Goal: Task Accomplishment & Management: Use online tool/utility

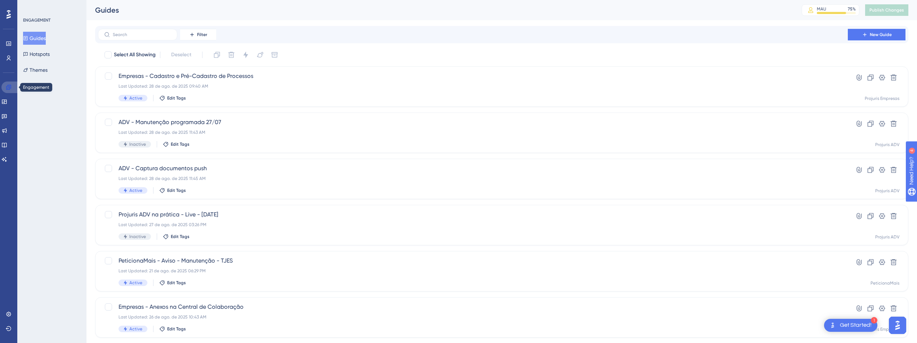
click at [10, 89] on icon at bounding box center [8, 87] width 5 height 5
click at [6, 104] on icon at bounding box center [4, 101] width 5 height 4
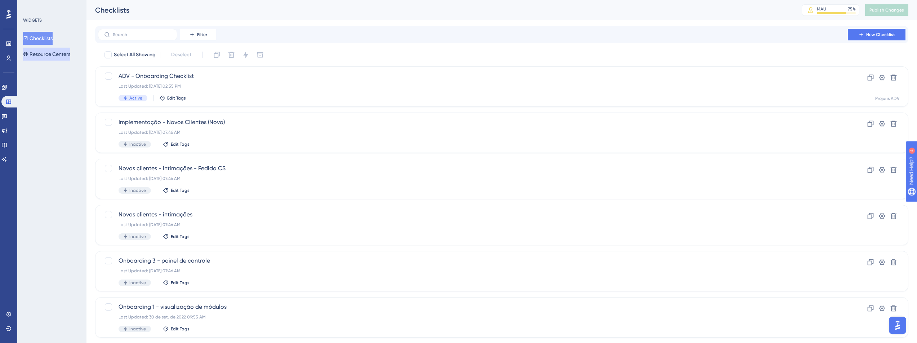
click at [43, 56] on button "Resource Centers" at bounding box center [46, 54] width 47 height 13
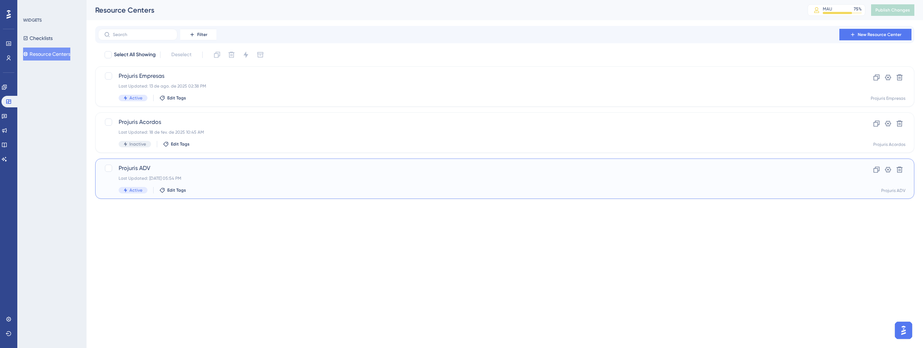
click at [144, 176] on div "Last Updated: [DATE] 05:54 PM" at bounding box center [476, 179] width 715 height 6
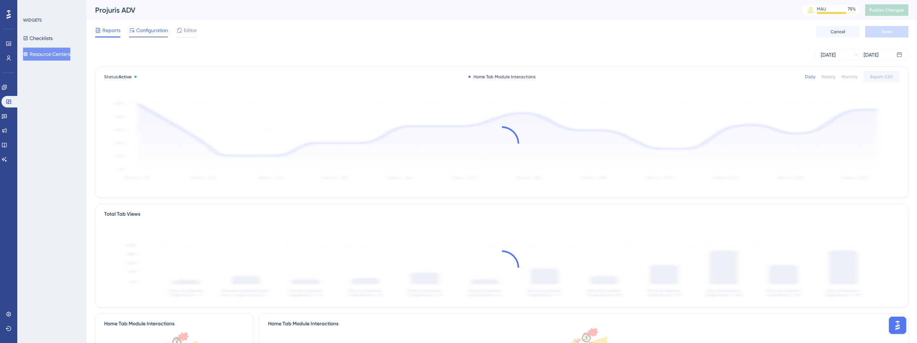
click at [152, 30] on span "Configuration" at bounding box center [152, 30] width 32 height 9
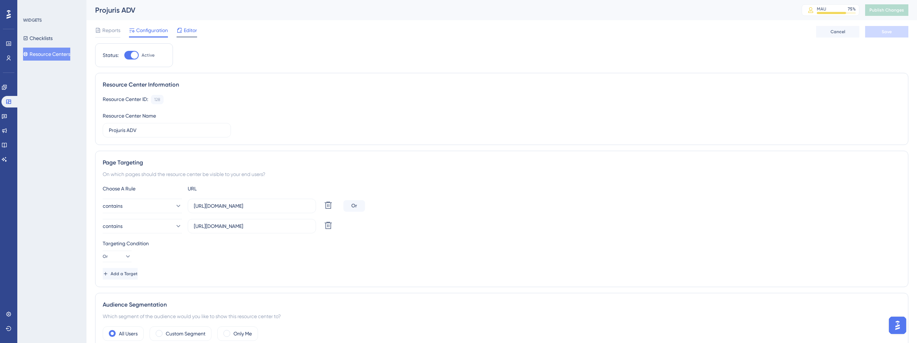
click at [184, 32] on span "Editor" at bounding box center [190, 30] width 13 height 9
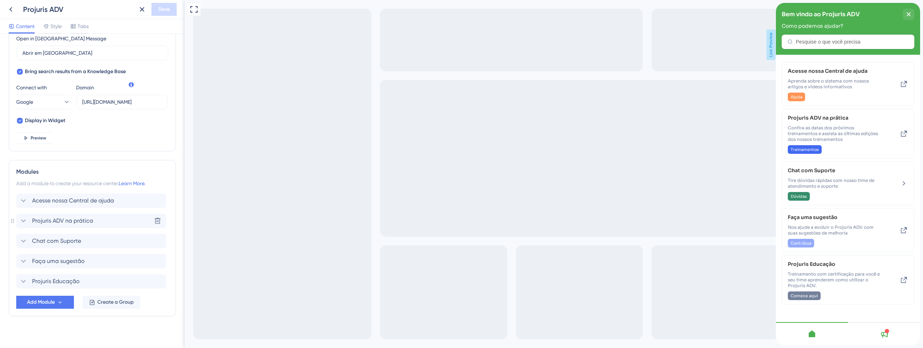
scroll to position [216, 0]
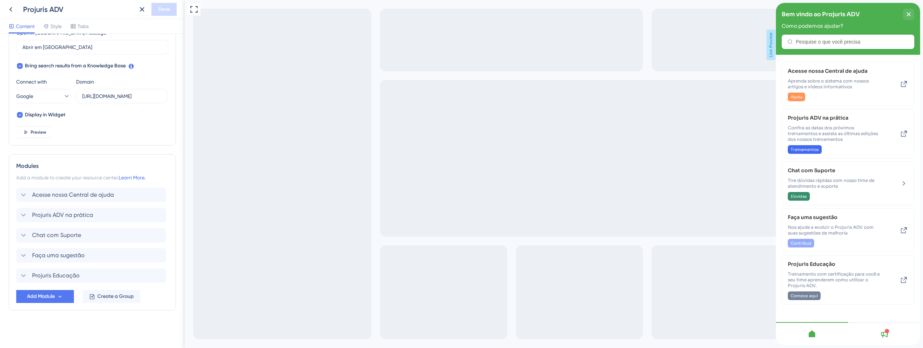
click at [815, 335] on icon at bounding box center [812, 334] width 9 height 9
click at [909, 14] on icon "close resource center" at bounding box center [909, 14] width 4 height 4
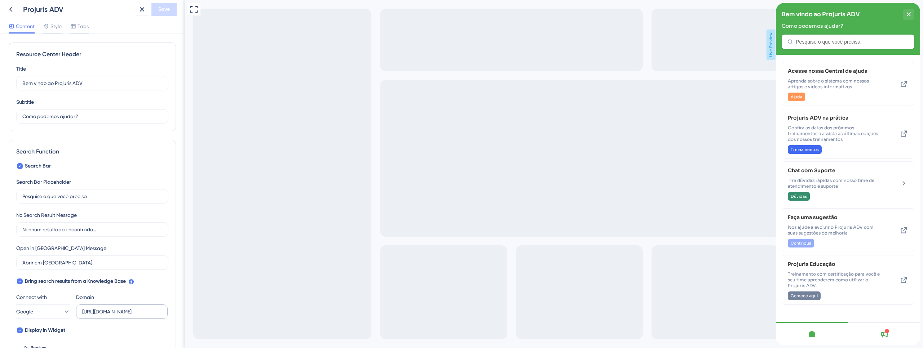
scroll to position [0, 0]
click at [82, 26] on span "Tabs" at bounding box center [83, 26] width 11 height 9
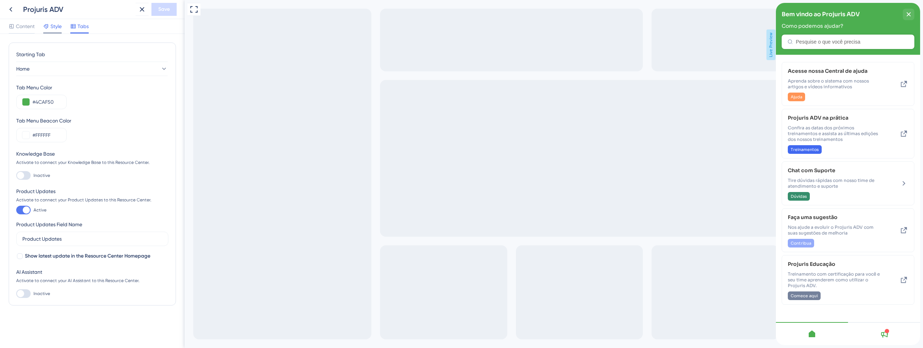
click at [58, 27] on span "Style" at bounding box center [55, 26] width 11 height 9
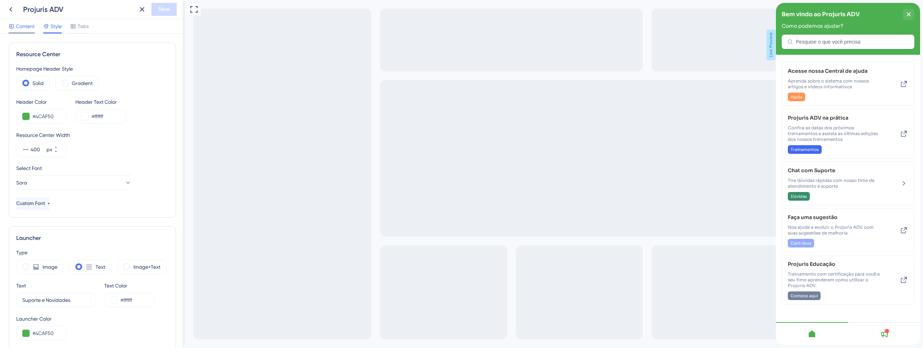
click at [28, 26] on span "Content" at bounding box center [25, 26] width 19 height 9
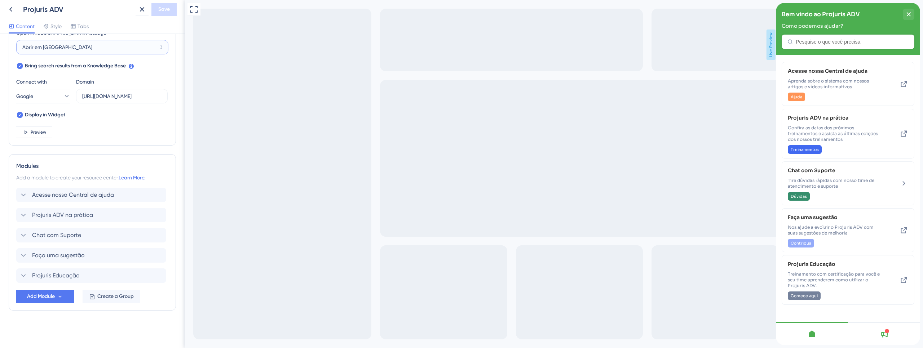
click at [126, 49] on input "Abrir em [GEOGRAPHIC_DATA]" at bounding box center [89, 47] width 135 height 8
click at [71, 297] on button "Add Module" at bounding box center [45, 296] width 58 height 13
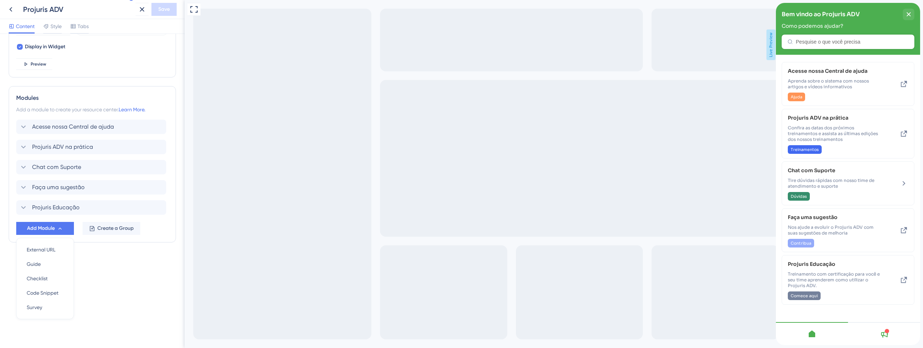
click at [159, 237] on div "Modules Add a module to create your resource center. Learn More. Acesse nossa C…" at bounding box center [92, 164] width 167 height 156
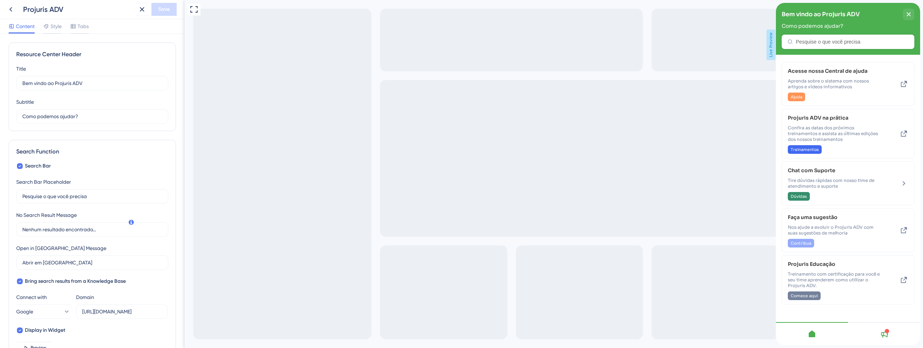
scroll to position [130, 0]
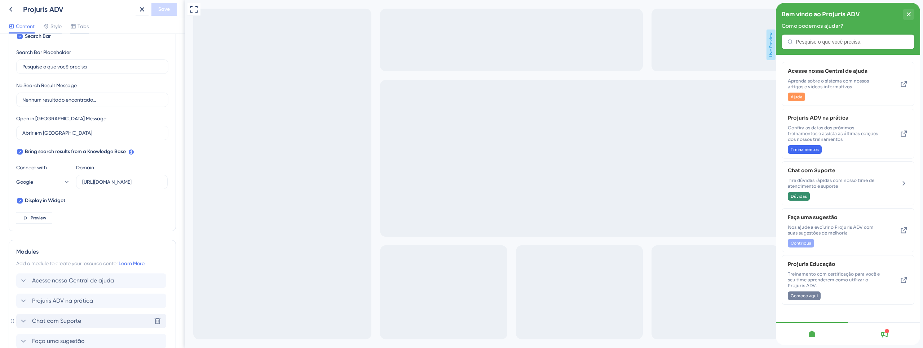
click at [67, 319] on span "Chat com Suporte" at bounding box center [56, 321] width 49 height 9
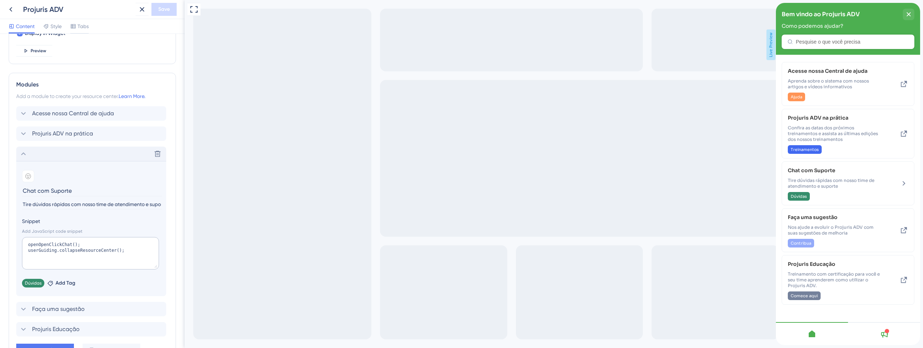
click at [807, 337] on div at bounding box center [812, 333] width 72 height 23
click at [909, 14] on icon "close resource center" at bounding box center [908, 14] width 4 height 4
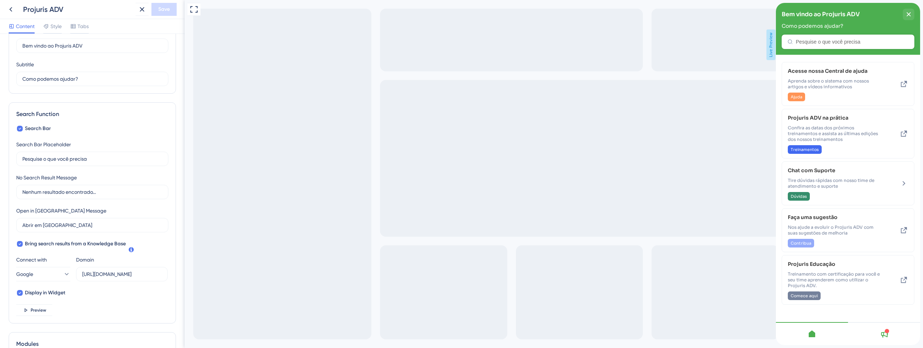
scroll to position [0, 0]
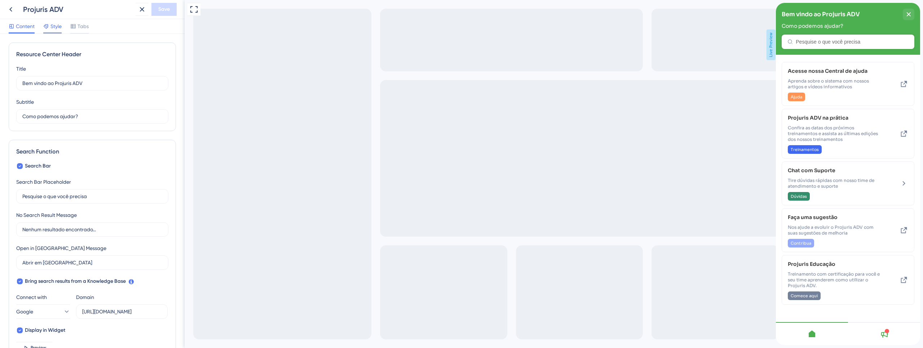
click at [59, 28] on span "Style" at bounding box center [55, 26] width 11 height 9
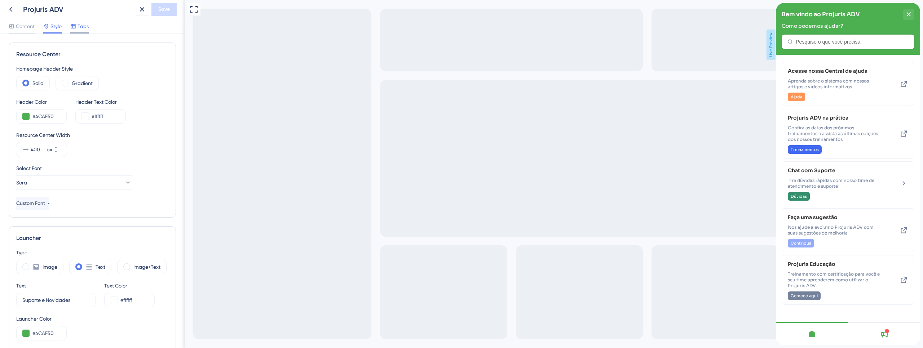
click at [80, 30] on span "Tabs" at bounding box center [83, 26] width 11 height 9
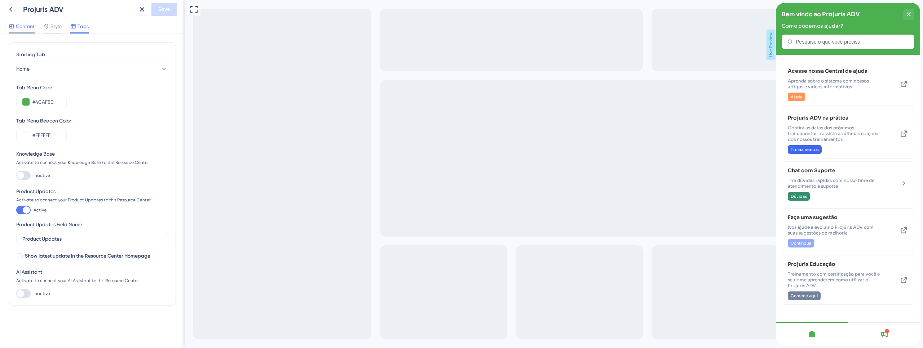
click at [21, 28] on span "Content" at bounding box center [25, 26] width 19 height 9
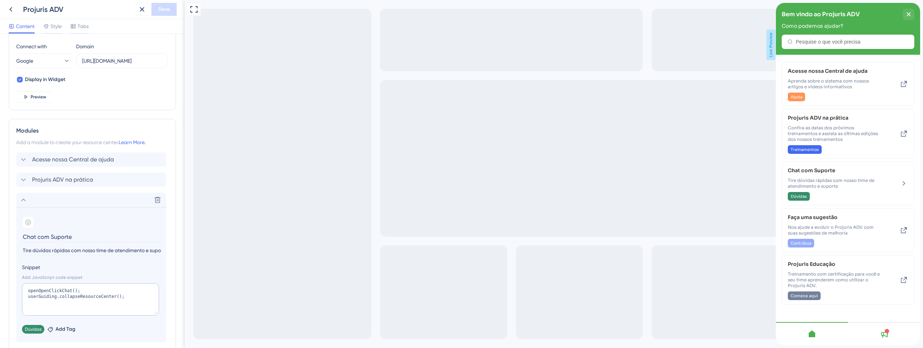
scroll to position [340, 0]
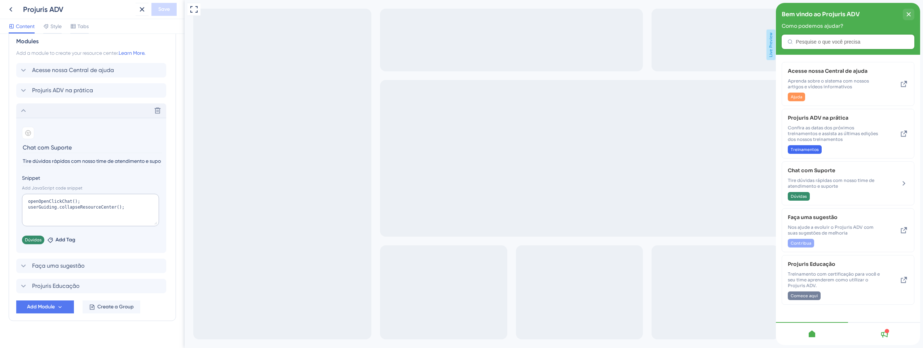
click at [50, 108] on div "Delete" at bounding box center [91, 110] width 150 height 14
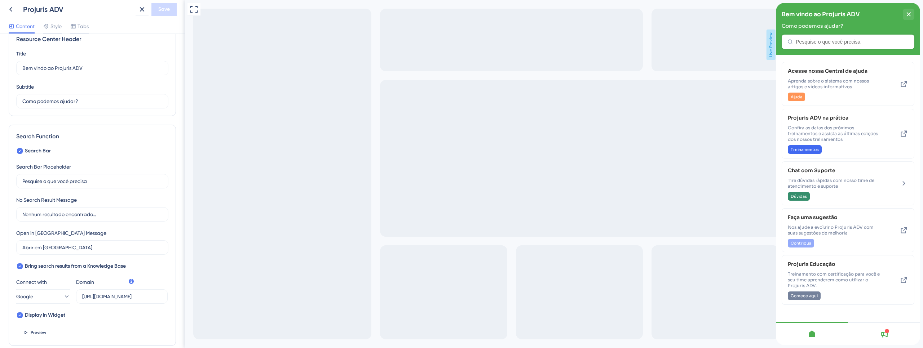
scroll to position [0, 0]
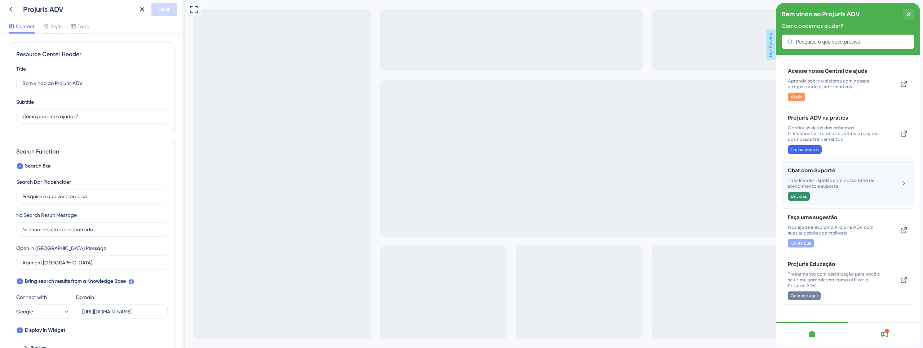
click at [855, 180] on span "Tire dúvidas rápidas com nosso time de atendimento e suporte" at bounding box center [836, 184] width 96 height 12
click at [843, 174] on div "Chat com Suporte Tire dúvidas rápidas com nosso time de atendimento e suporte D…" at bounding box center [836, 183] width 96 height 35
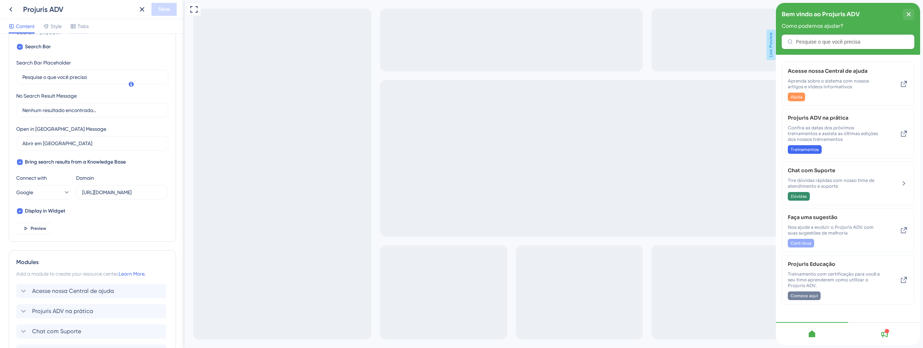
scroll to position [216, 0]
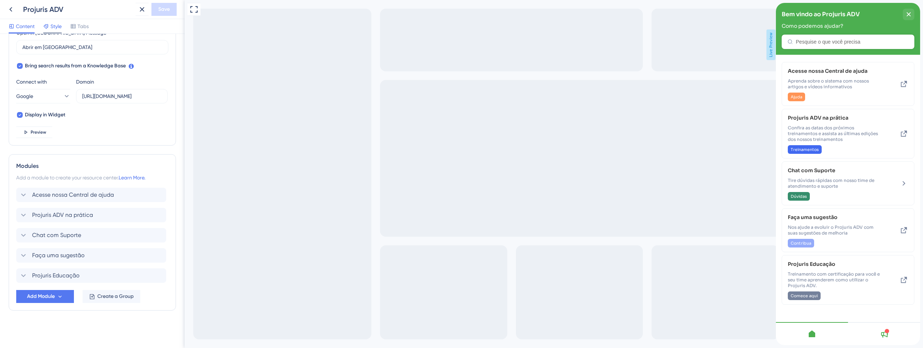
click at [54, 28] on span "Style" at bounding box center [55, 26] width 11 height 9
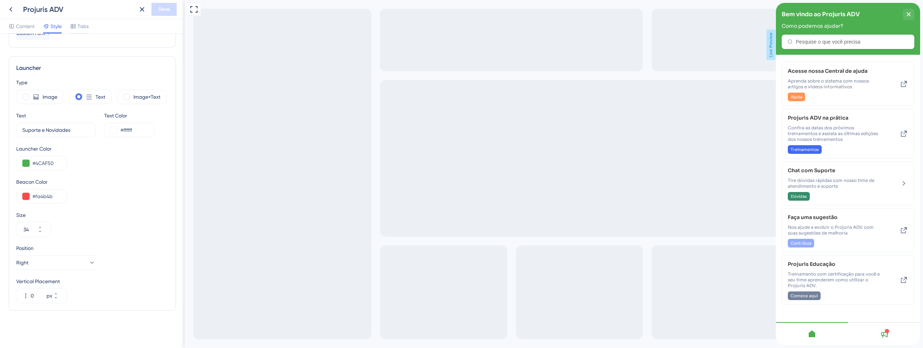
scroll to position [170, 0]
click at [80, 25] on span "Tabs" at bounding box center [83, 26] width 11 height 9
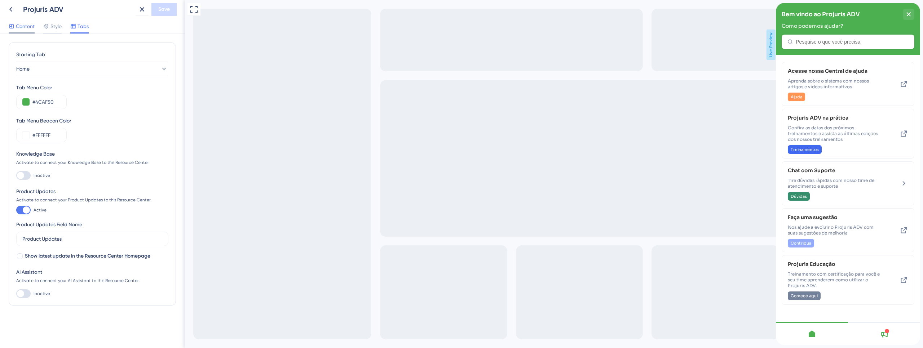
click at [23, 23] on span "Content" at bounding box center [25, 26] width 19 height 9
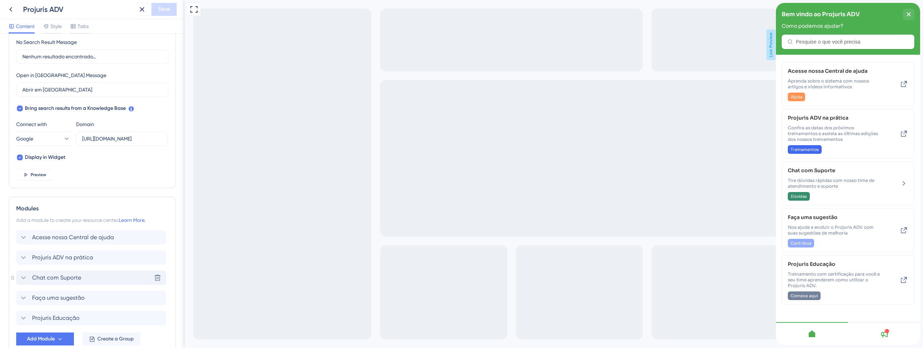
click at [63, 280] on span "Chat com Suporte" at bounding box center [56, 278] width 49 height 9
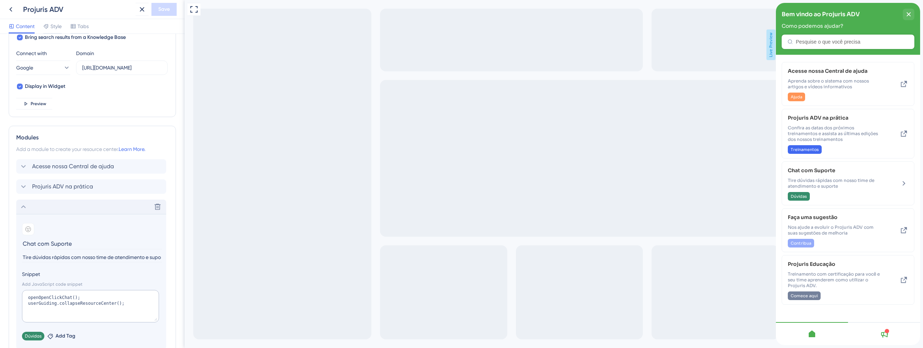
scroll to position [303, 0]
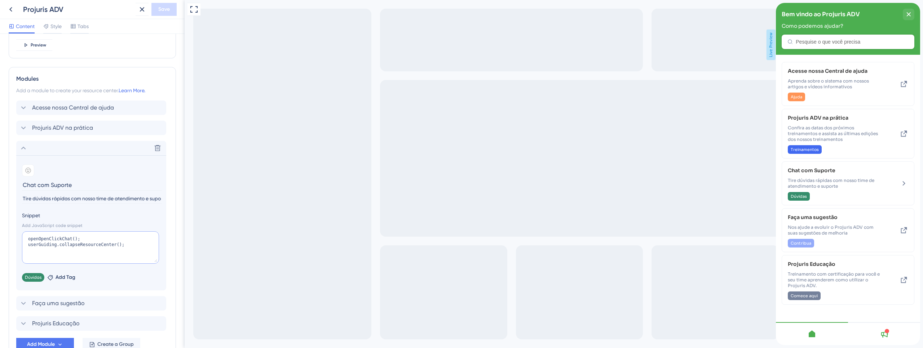
click at [38, 238] on textarea "openOpenClickChat(); userGuiding.collapseResourceCenter();" at bounding box center [90, 247] width 137 height 32
type textarea "openMovideskChat(); userGuiding.collapseResourceCenter();"
click at [62, 236] on textarea "openMovideskChat(); userGuiding.collapseResourceCenter();" at bounding box center [90, 247] width 137 height 32
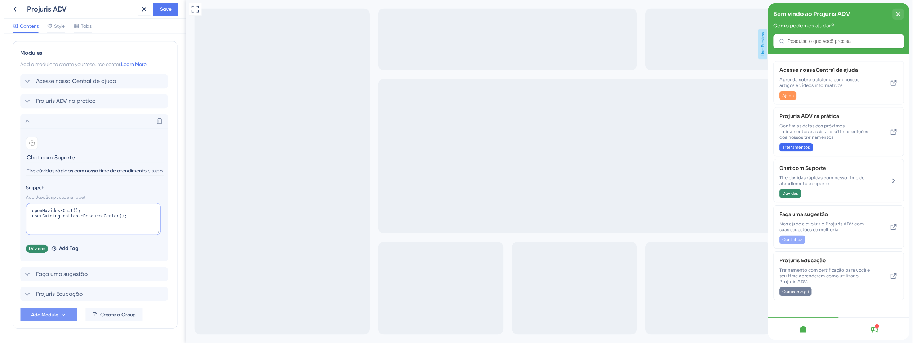
scroll to position [351, 0]
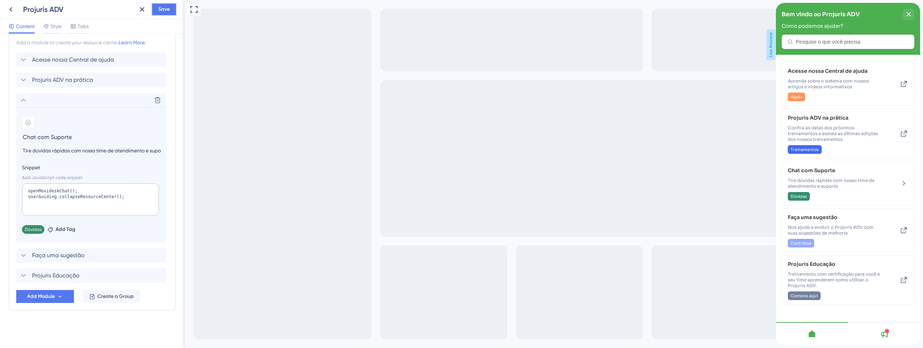
click at [169, 10] on span "Save" at bounding box center [164, 9] width 12 height 9
click at [142, 8] on icon at bounding box center [142, 9] width 9 height 9
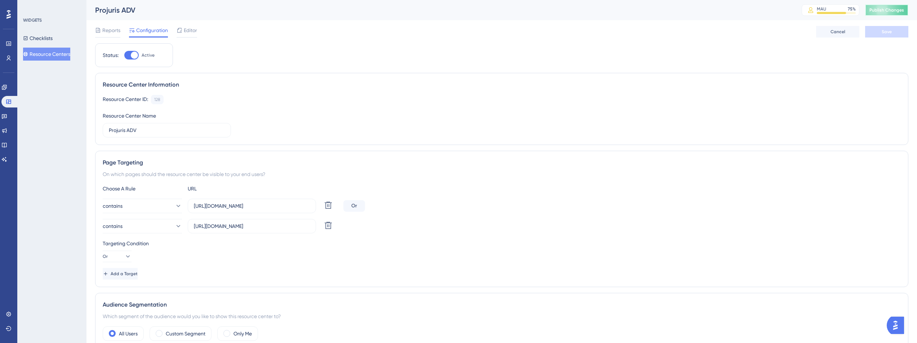
click at [887, 10] on span "Publish Changes" at bounding box center [887, 10] width 35 height 6
